Goal: Task Accomplishment & Management: Manage account settings

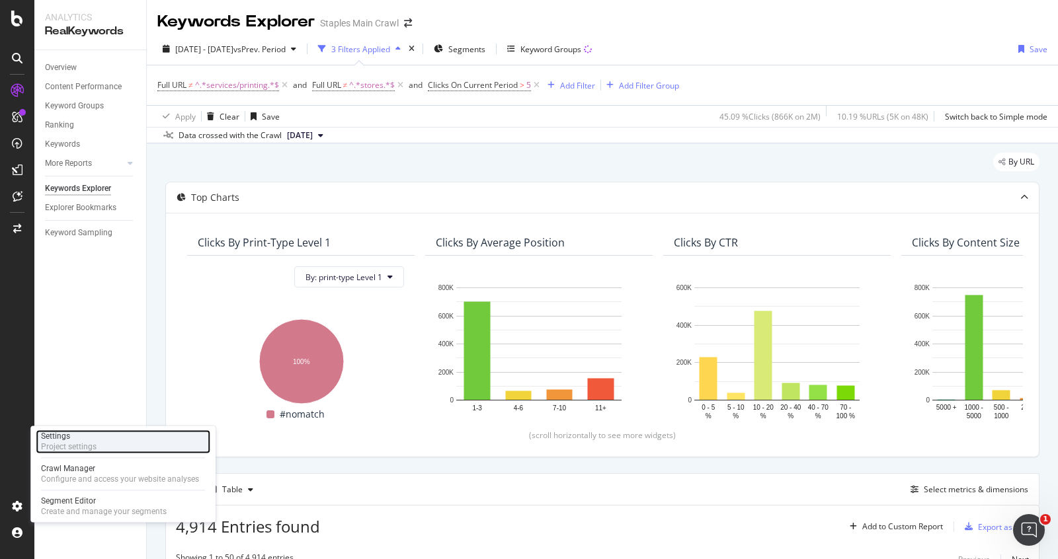
click at [87, 448] on div "Project settings" at bounding box center [69, 447] width 56 height 11
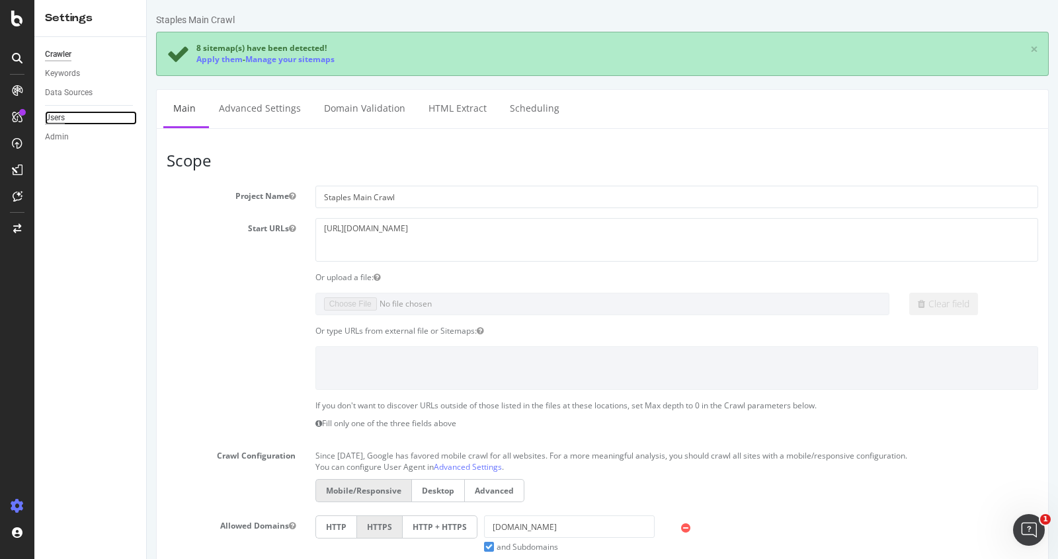
click at [56, 118] on div "Users" at bounding box center [55, 118] width 20 height 14
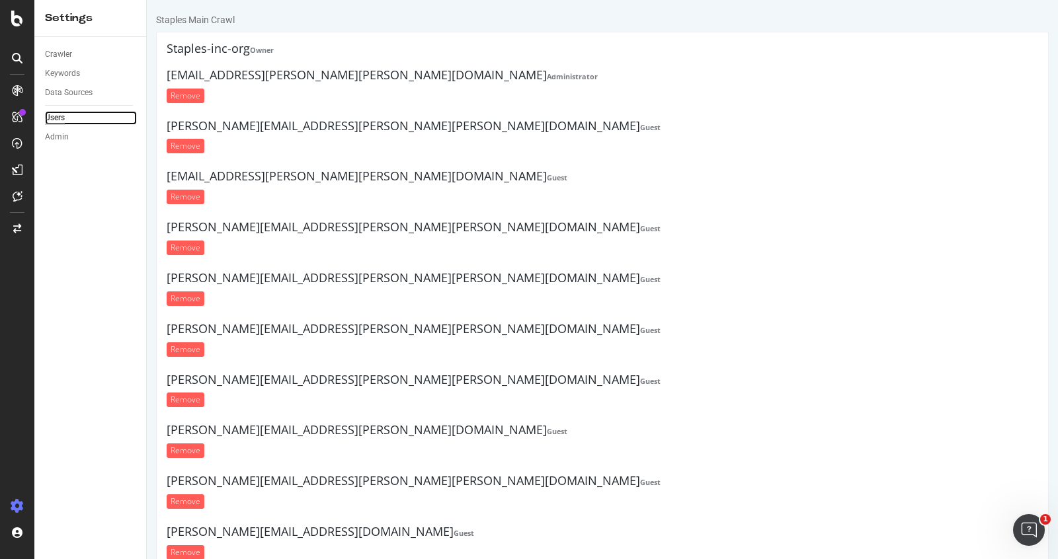
scroll to position [407, 0]
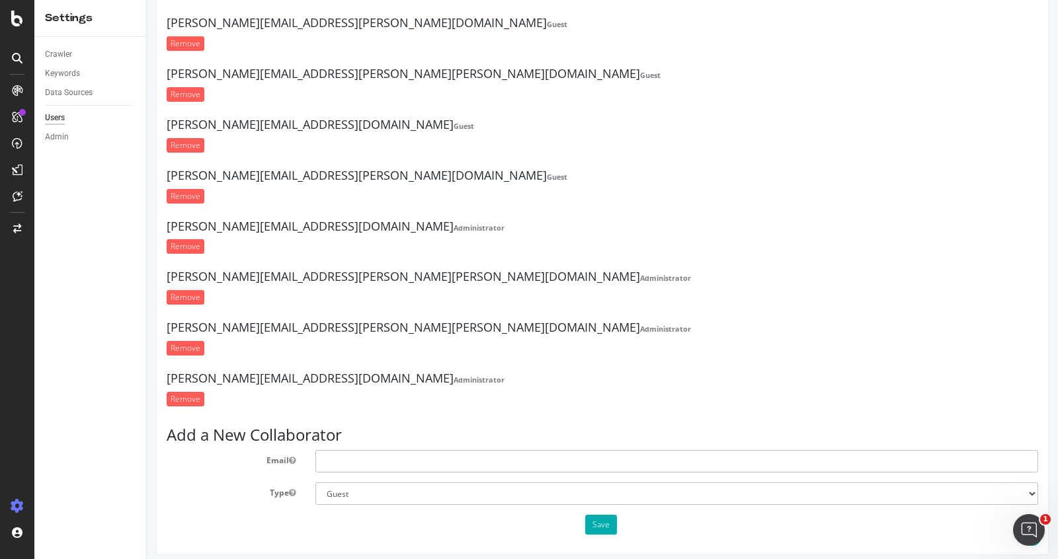
click at [466, 452] on input "text" at bounding box center [676, 461] width 723 height 22
paste input "[PERSON_NAME][EMAIL_ADDRESS][PERSON_NAME][PERSON_NAME][DOMAIN_NAME]"
type input "[PERSON_NAME][EMAIL_ADDRESS][PERSON_NAME][PERSON_NAME][DOMAIN_NAME]"
click at [464, 483] on select "Administrator Guest" at bounding box center [676, 494] width 723 height 22
click at [315, 483] on select "Administrator Guest" at bounding box center [676, 494] width 723 height 22
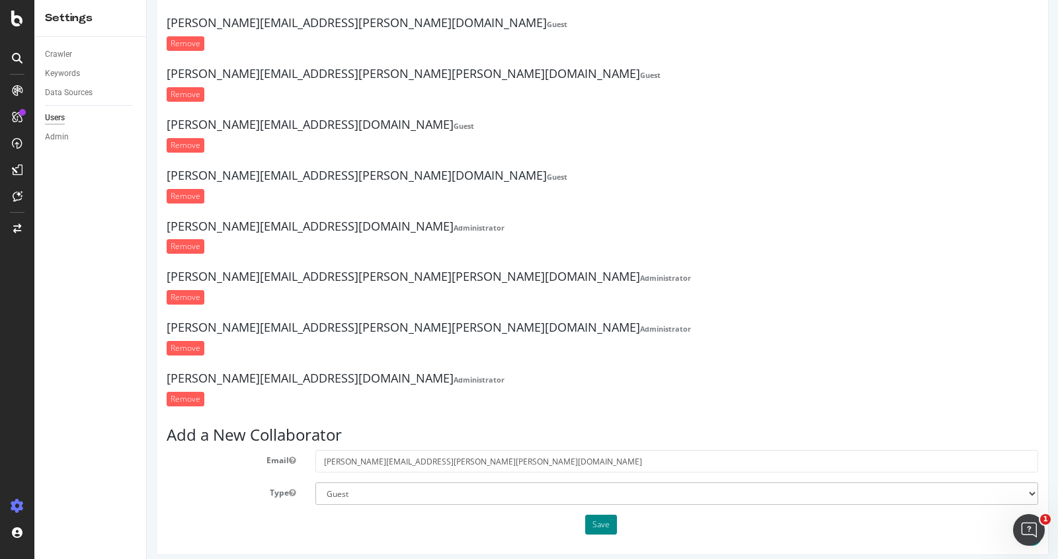
click at [609, 515] on button "Save" at bounding box center [601, 525] width 32 height 20
click at [546, 491] on select "Administrator Guest" at bounding box center [676, 494] width 723 height 22
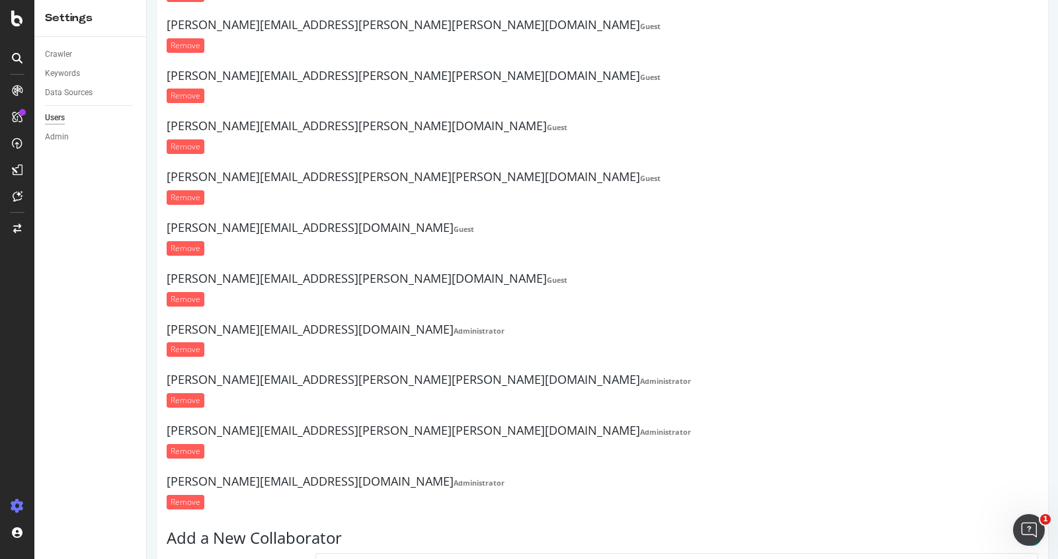
scroll to position [503, 0]
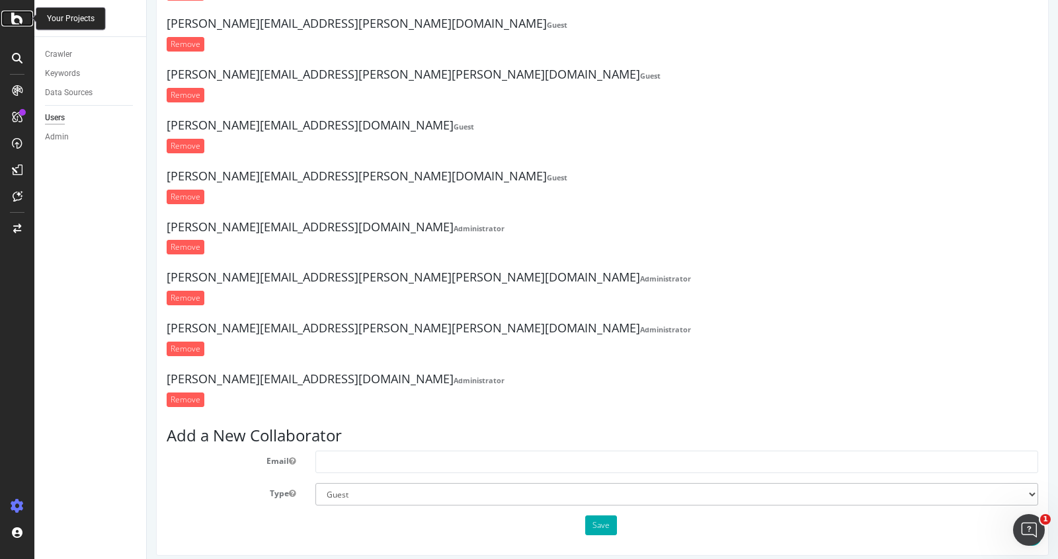
click at [13, 24] on icon at bounding box center [17, 19] width 12 height 16
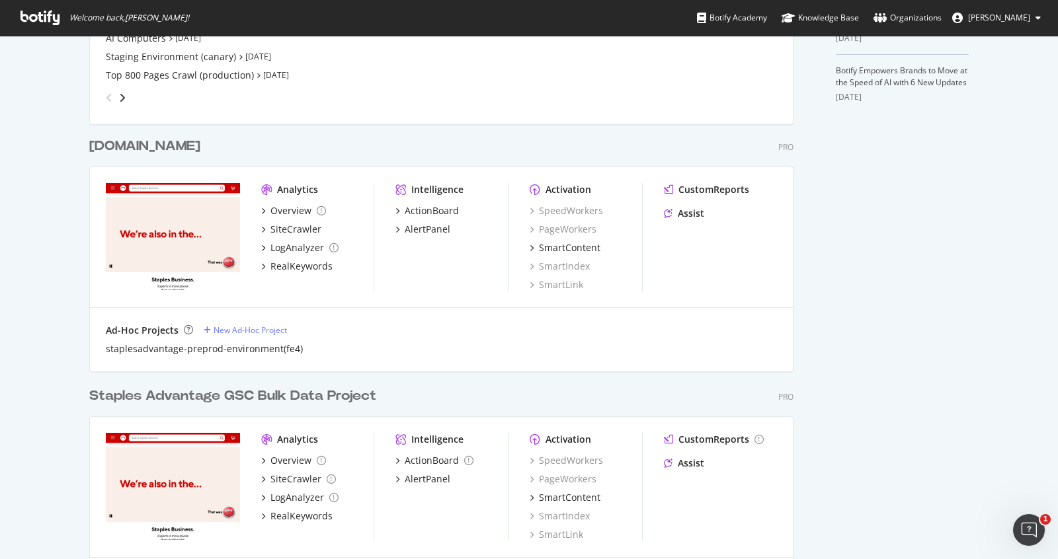
scroll to position [587, 0]
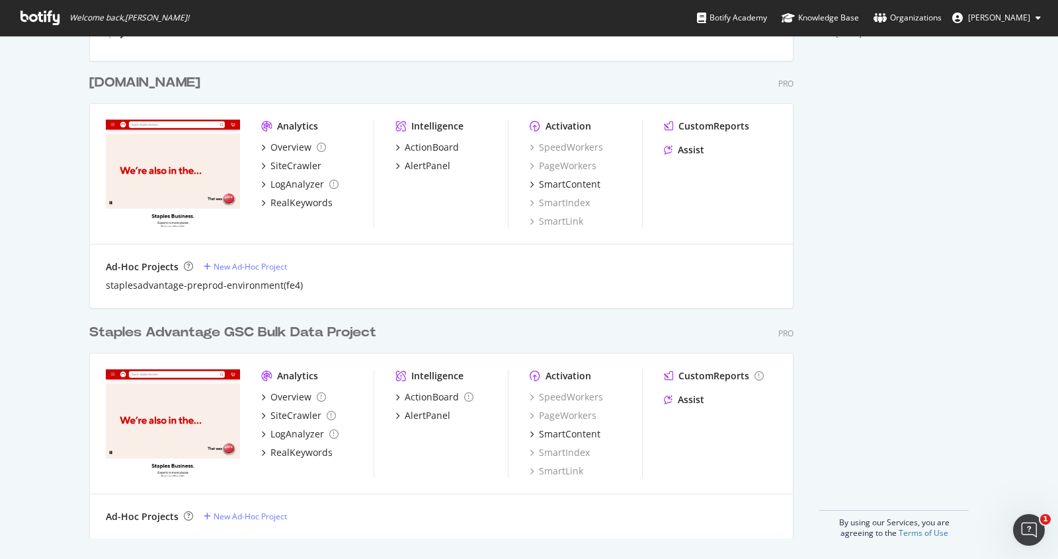
click at [169, 384] on img "grid" at bounding box center [173, 423] width 134 height 107
click at [164, 334] on div "Staples Advantage GSC Bulk Data Project" at bounding box center [232, 332] width 287 height 19
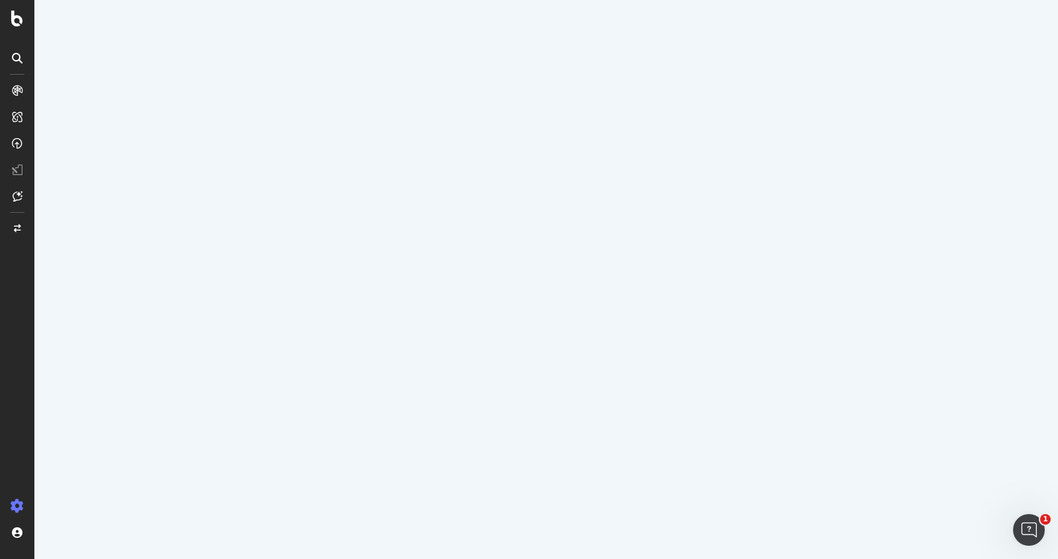
click at [11, 505] on icon at bounding box center [17, 506] width 13 height 13
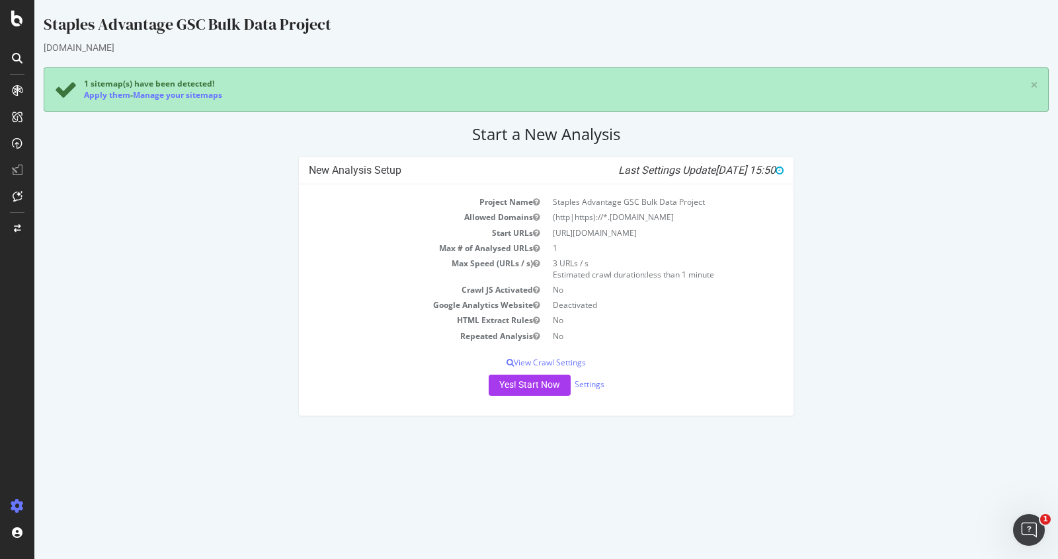
click at [13, 504] on icon at bounding box center [17, 506] width 13 height 13
click at [7, 418] on div at bounding box center [17, 288] width 32 height 416
click at [19, 505] on icon at bounding box center [17, 506] width 13 height 13
click at [11, 452] on div at bounding box center [17, 288] width 32 height 416
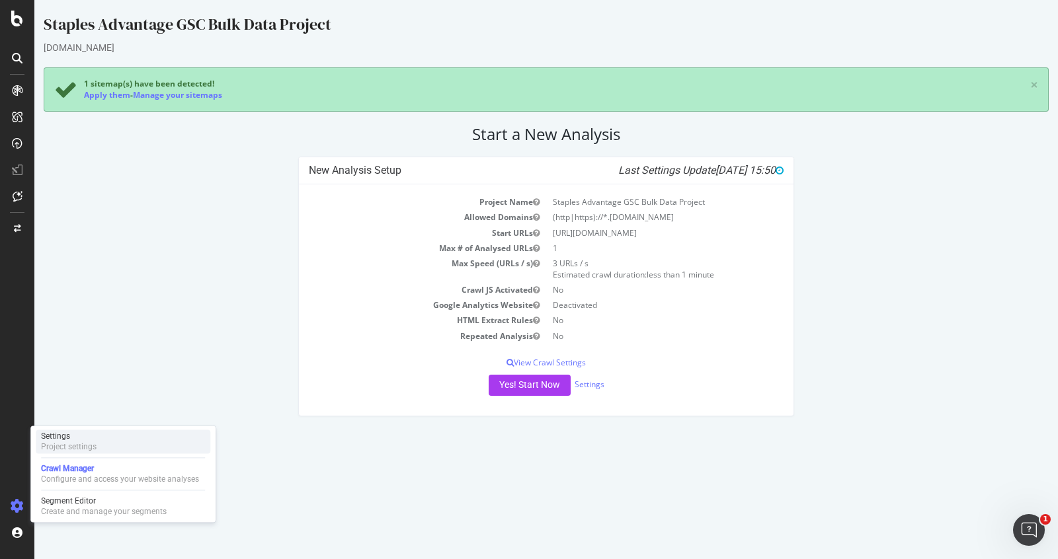
click at [86, 436] on div "Settings" at bounding box center [69, 436] width 56 height 11
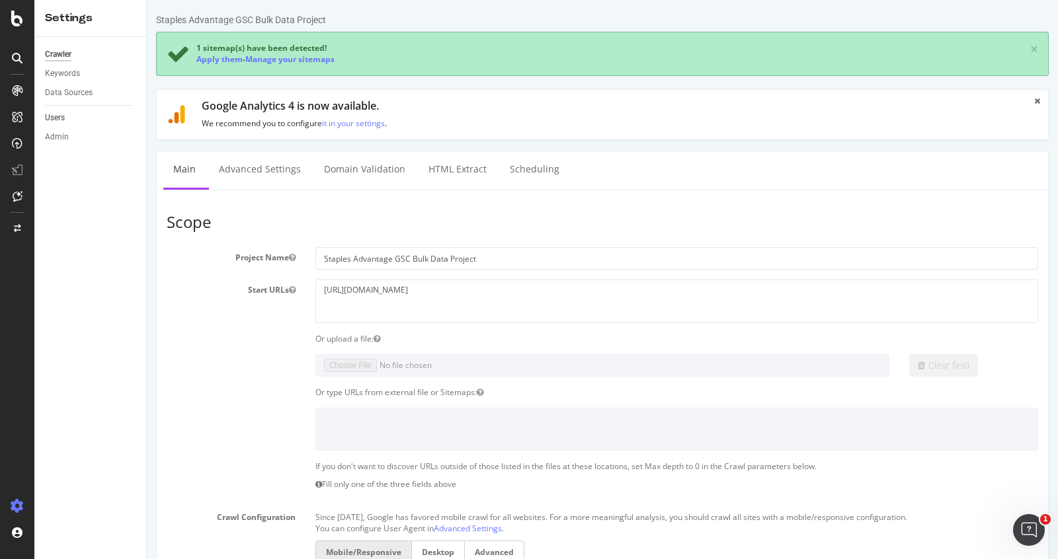
click at [67, 116] on link "Users" at bounding box center [91, 118] width 92 height 14
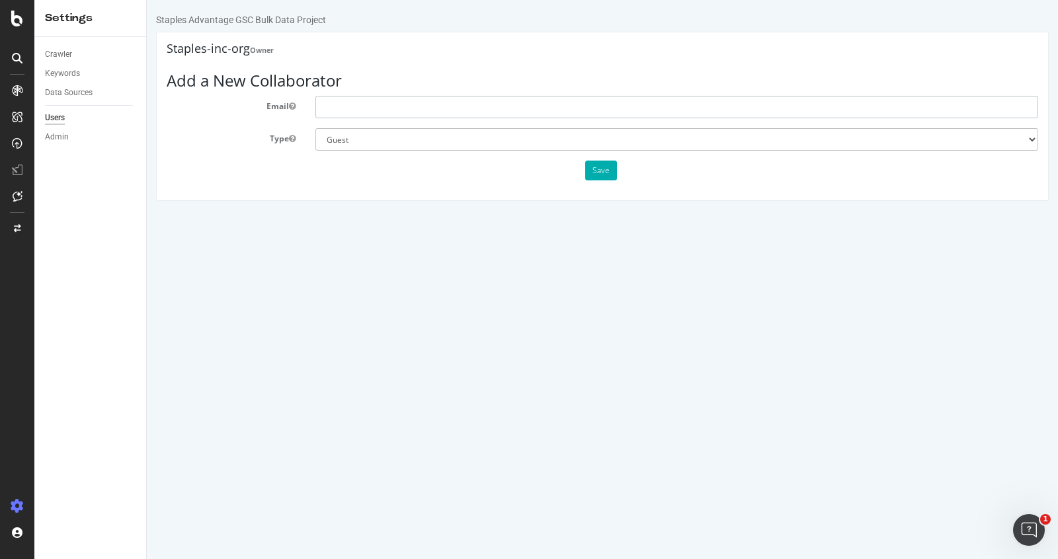
click at [415, 106] on input "text" at bounding box center [676, 107] width 723 height 22
type input "javascript:(function() { function formatDate(date) { return date.toISOString().…"
paste input "[PERSON_NAME][EMAIL_ADDRESS][PERSON_NAME][PERSON_NAME][DOMAIN_NAME]"
paste input "text"
type input "[PERSON_NAME][EMAIL_ADDRESS][PERSON_NAME][PERSON_NAME][DOMAIN_NAME]"
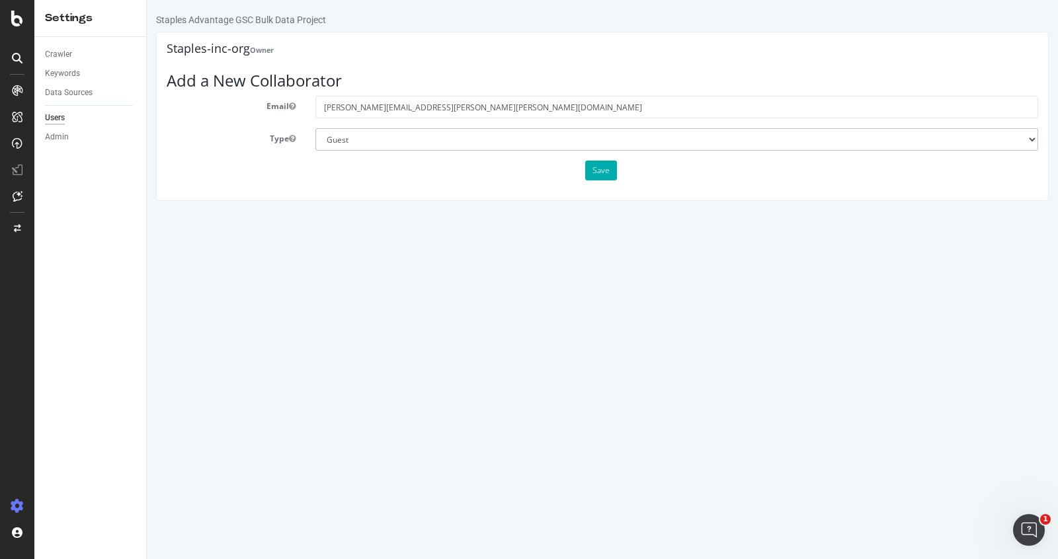
click at [561, 136] on select "Administrator Guest" at bounding box center [676, 139] width 723 height 22
click at [315, 128] on select "Administrator Guest" at bounding box center [676, 139] width 723 height 22
click at [575, 136] on select "Administrator Guest" at bounding box center [676, 139] width 723 height 22
select select "1"
click at [315, 128] on select "Administrator Guest" at bounding box center [676, 139] width 723 height 22
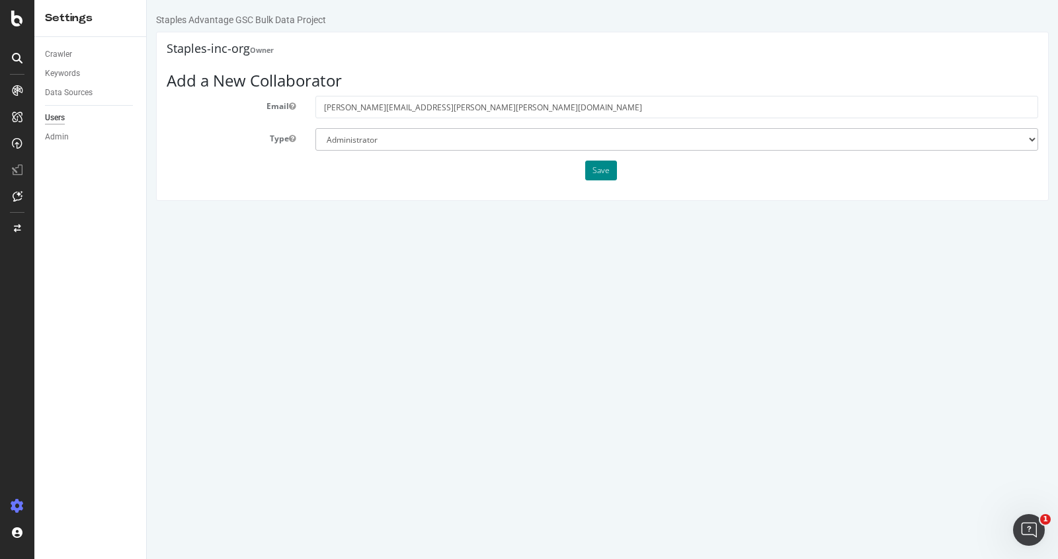
click at [599, 171] on button "Save" at bounding box center [601, 171] width 32 height 20
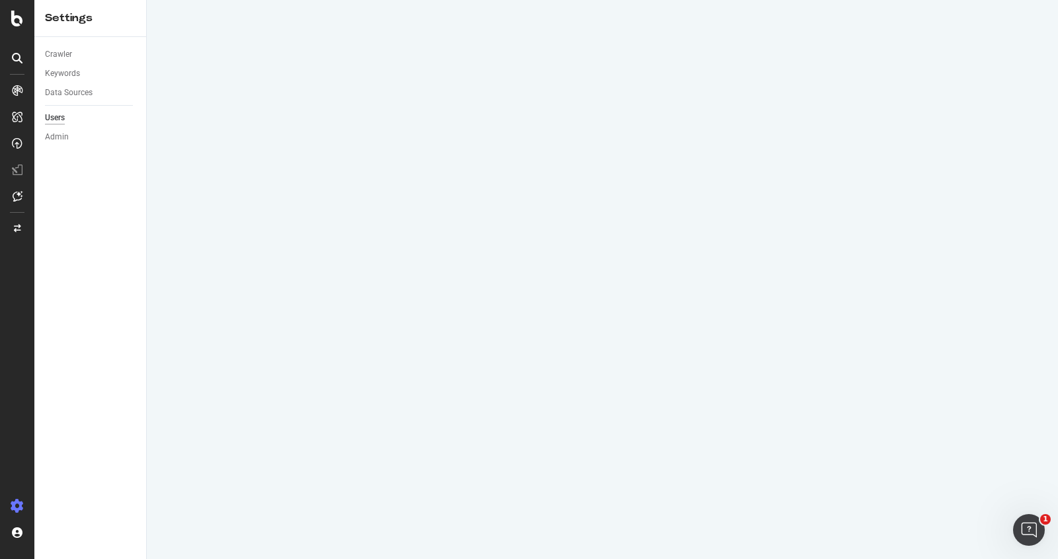
select select "1"
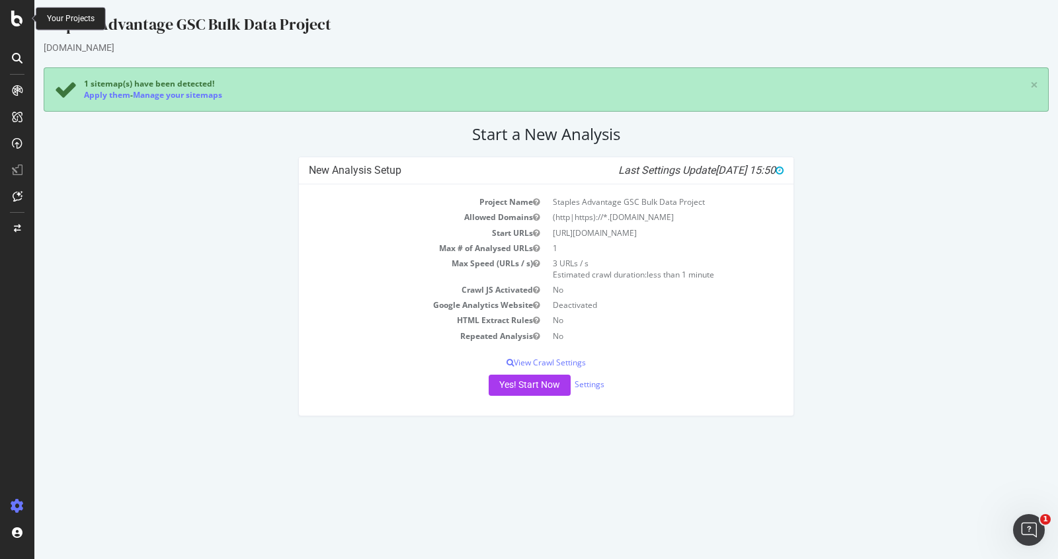
click at [15, 14] on icon at bounding box center [17, 19] width 12 height 16
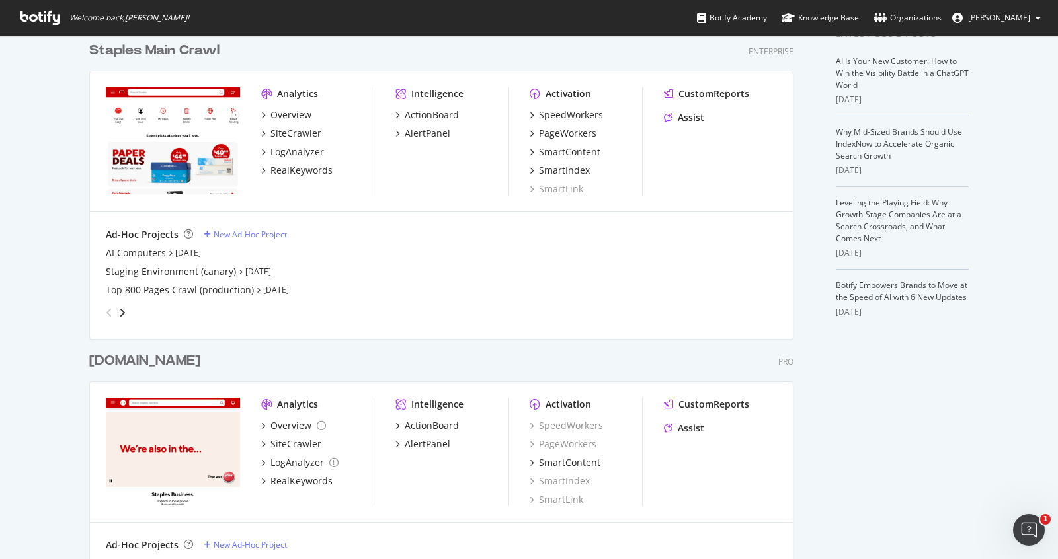
scroll to position [587, 0]
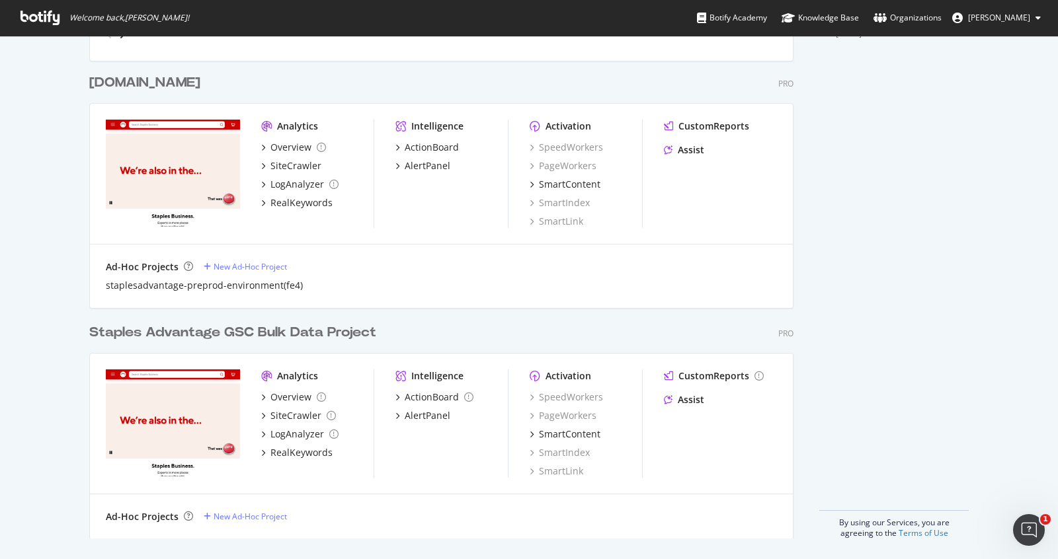
click at [164, 80] on div "[DOMAIN_NAME]" at bounding box center [144, 82] width 111 height 19
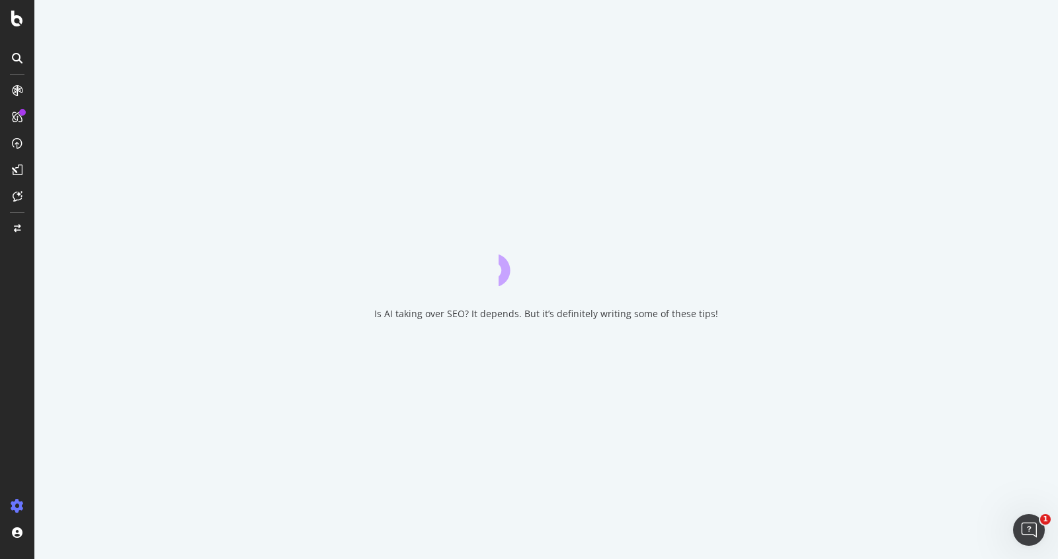
click at [19, 499] on div at bounding box center [17, 506] width 32 height 21
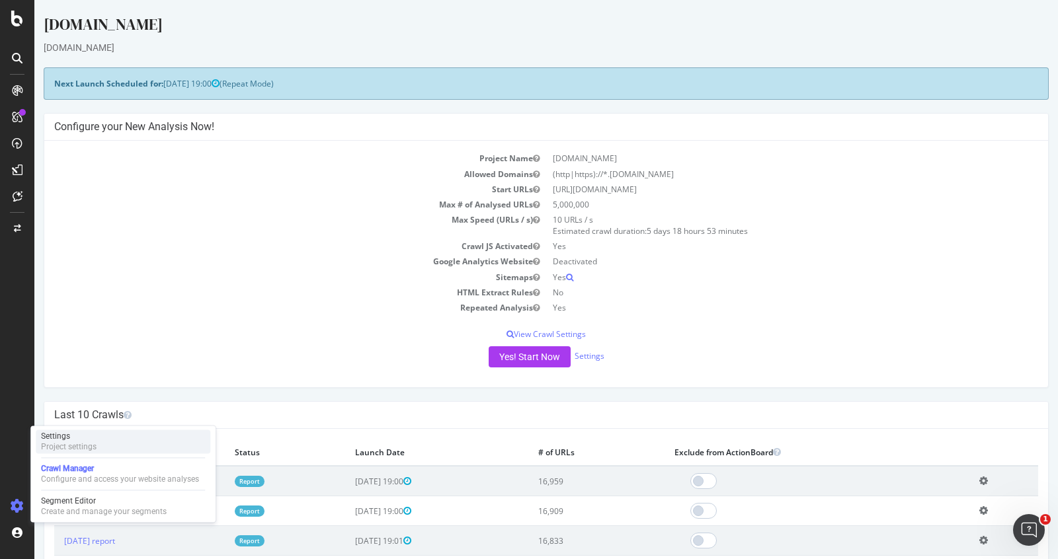
click at [103, 442] on div "Settings Project settings" at bounding box center [123, 442] width 175 height 24
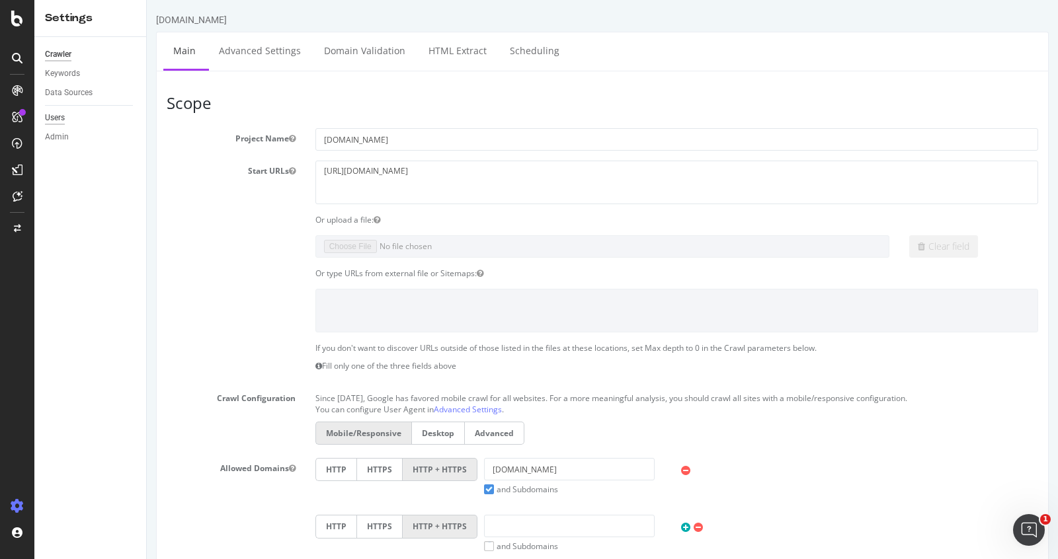
click at [62, 118] on div "Users" at bounding box center [55, 118] width 20 height 14
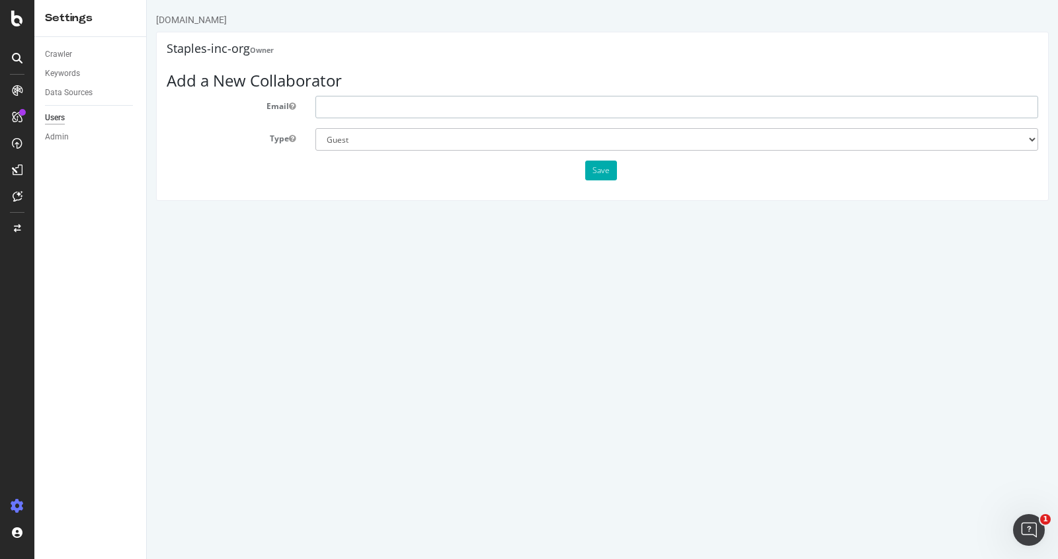
click at [419, 110] on input "text" at bounding box center [676, 107] width 723 height 22
type input "[PERSON_NAME][EMAIL_ADDRESS][PERSON_NAME][PERSON_NAME][DOMAIN_NAME]"
click at [429, 142] on select "Administrator Guest" at bounding box center [676, 139] width 723 height 22
select select "1"
click at [315, 128] on select "Administrator Guest" at bounding box center [676, 139] width 723 height 22
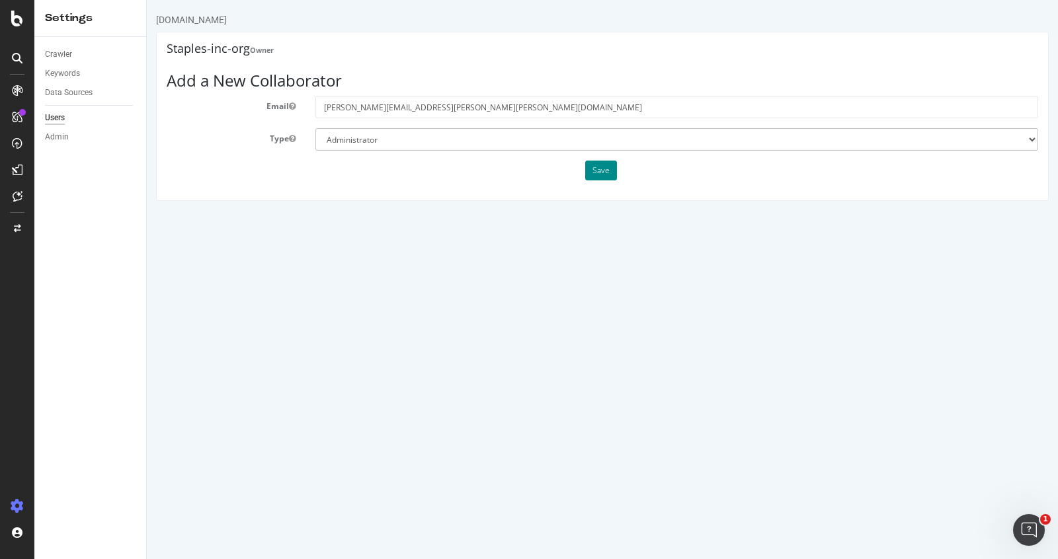
click at [599, 167] on button "Save" at bounding box center [601, 171] width 32 height 20
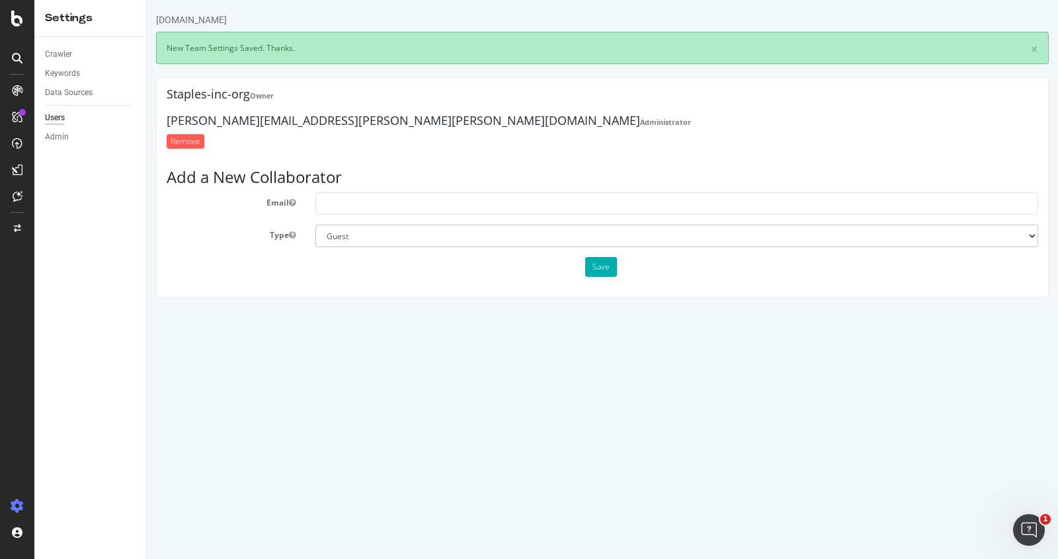
click at [15, 503] on icon at bounding box center [17, 506] width 13 height 13
click at [17, 19] on icon at bounding box center [17, 19] width 12 height 16
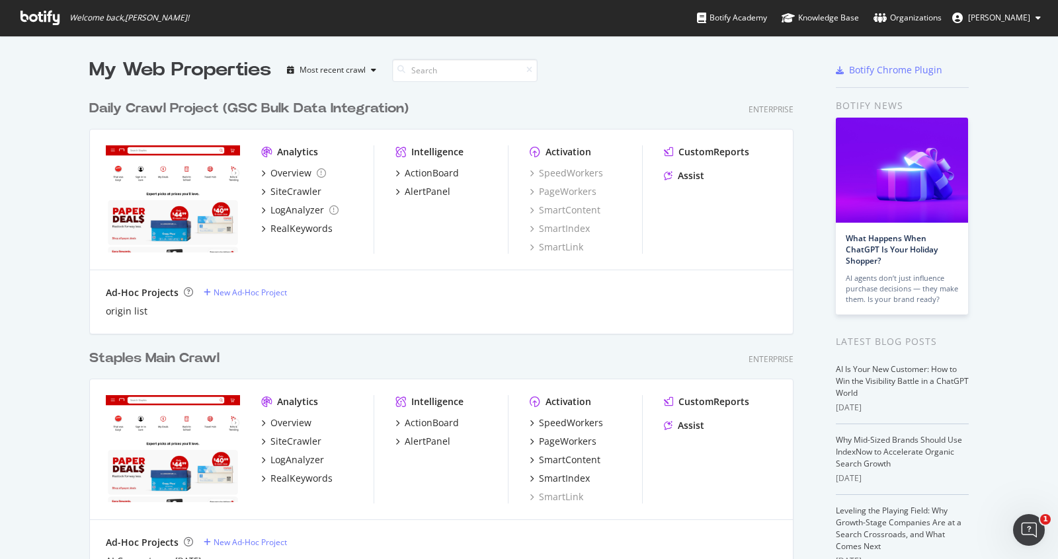
click at [149, 109] on div "Daily Crawl Project (GSC Bulk Data Integration)" at bounding box center [248, 108] width 319 height 19
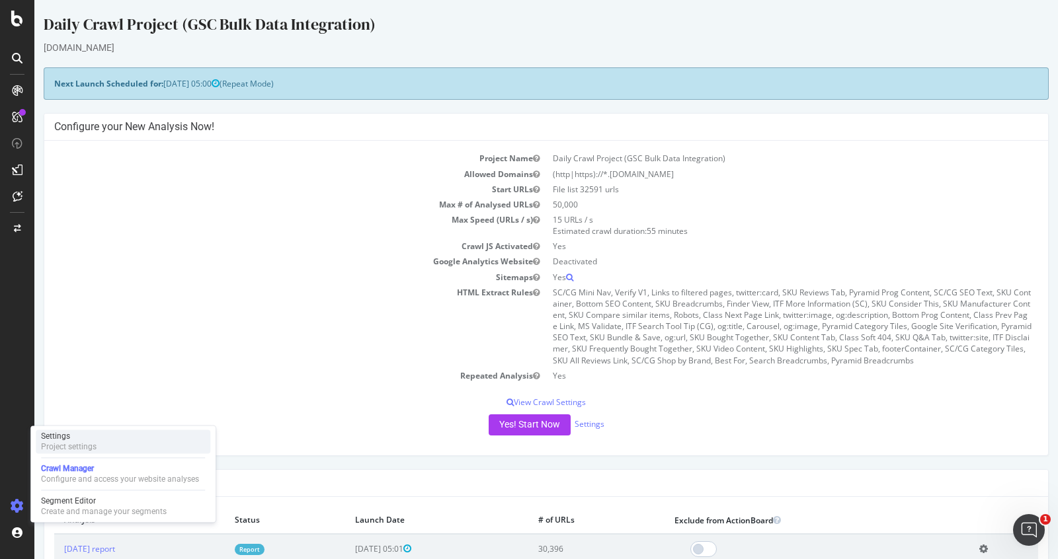
click at [116, 444] on div "Settings Project settings" at bounding box center [123, 442] width 175 height 24
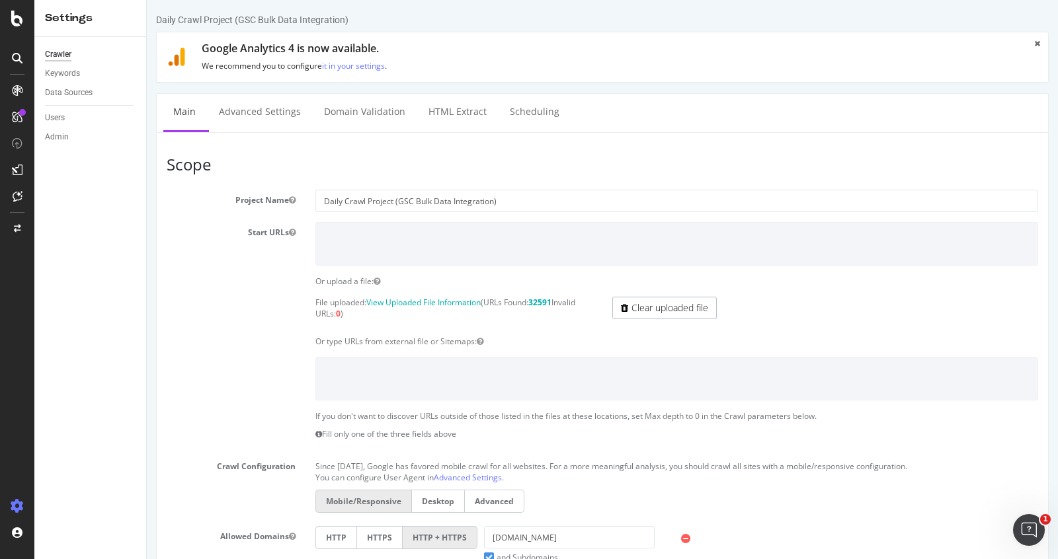
click at [64, 109] on div "Users" at bounding box center [95, 117] width 101 height 19
click at [60, 115] on div "Users" at bounding box center [55, 118] width 20 height 14
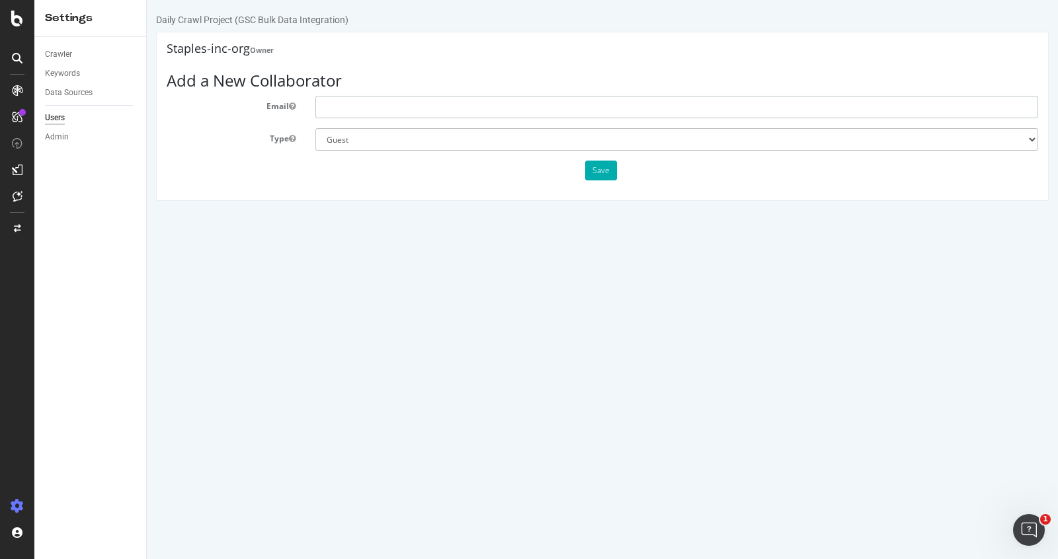
click at [355, 108] on input "text" at bounding box center [676, 107] width 723 height 22
type input "[PERSON_NAME][EMAIL_ADDRESS][PERSON_NAME][PERSON_NAME][DOMAIN_NAME]"
click at [429, 139] on select "Administrator Guest" at bounding box center [676, 139] width 723 height 22
select select "1"
click at [315, 128] on select "Administrator Guest" at bounding box center [676, 139] width 723 height 22
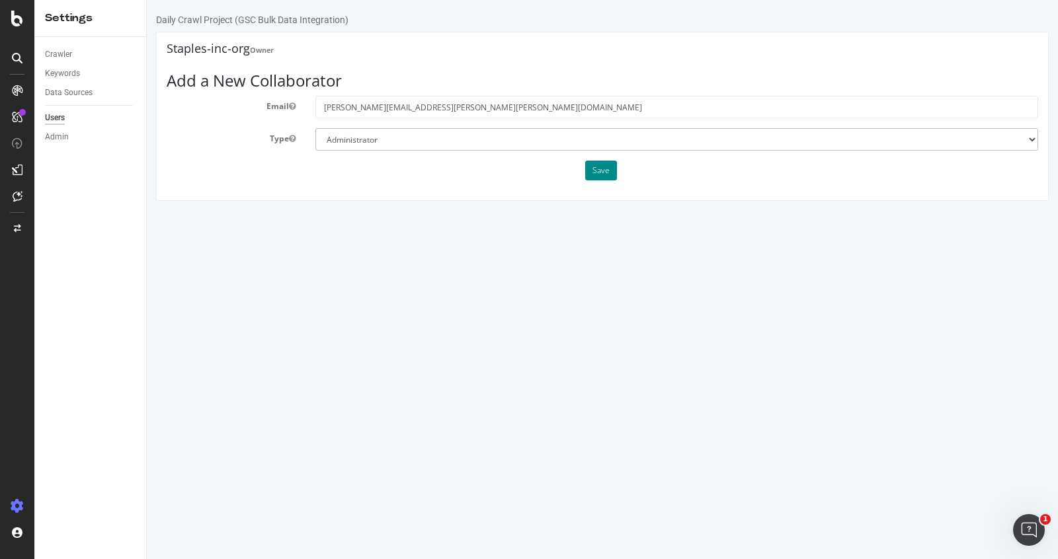
click at [590, 171] on button "Save" at bounding box center [601, 171] width 32 height 20
